Goal: Find contact information: Find contact information

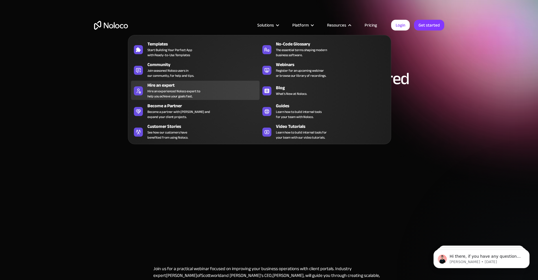
click at [173, 94] on div "Hire an experienced Noloco expert to help you achieve your goals fast." at bounding box center [173, 94] width 53 height 10
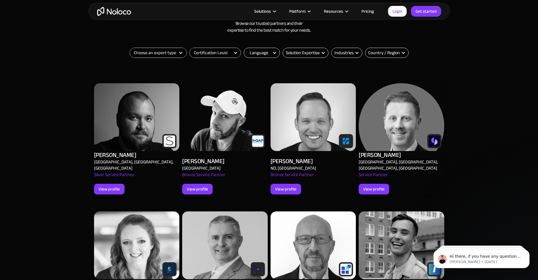
scroll to position [229, 0]
click at [225, 125] on img at bounding box center [225, 118] width 86 height 68
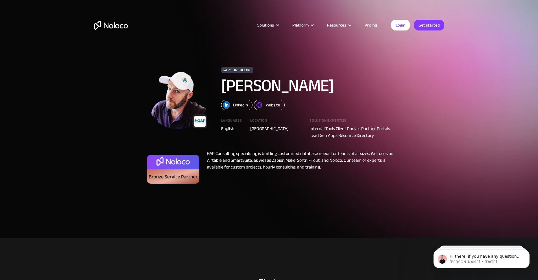
click at [270, 106] on div "Website" at bounding box center [273, 104] width 14 height 7
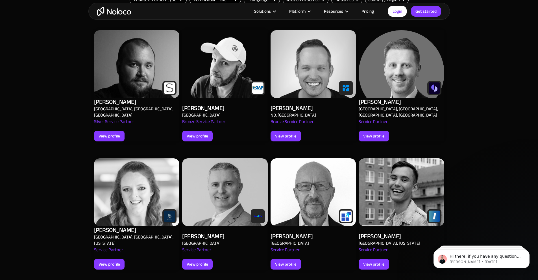
scroll to position [263, 0]
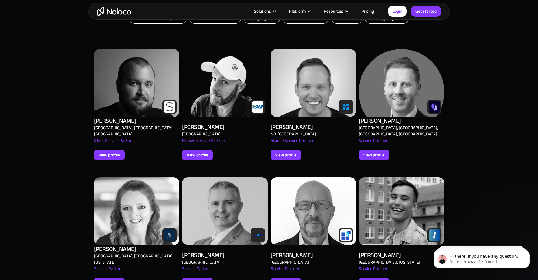
click at [307, 92] on img at bounding box center [313, 83] width 86 height 68
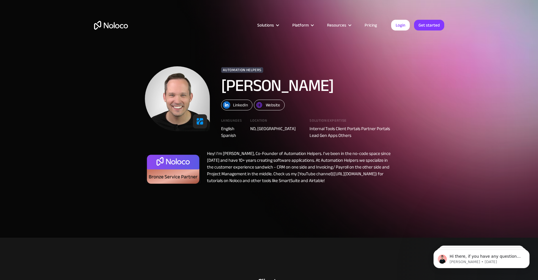
click at [270, 107] on div "Website" at bounding box center [273, 104] width 14 height 7
